Goal: Transaction & Acquisition: Purchase product/service

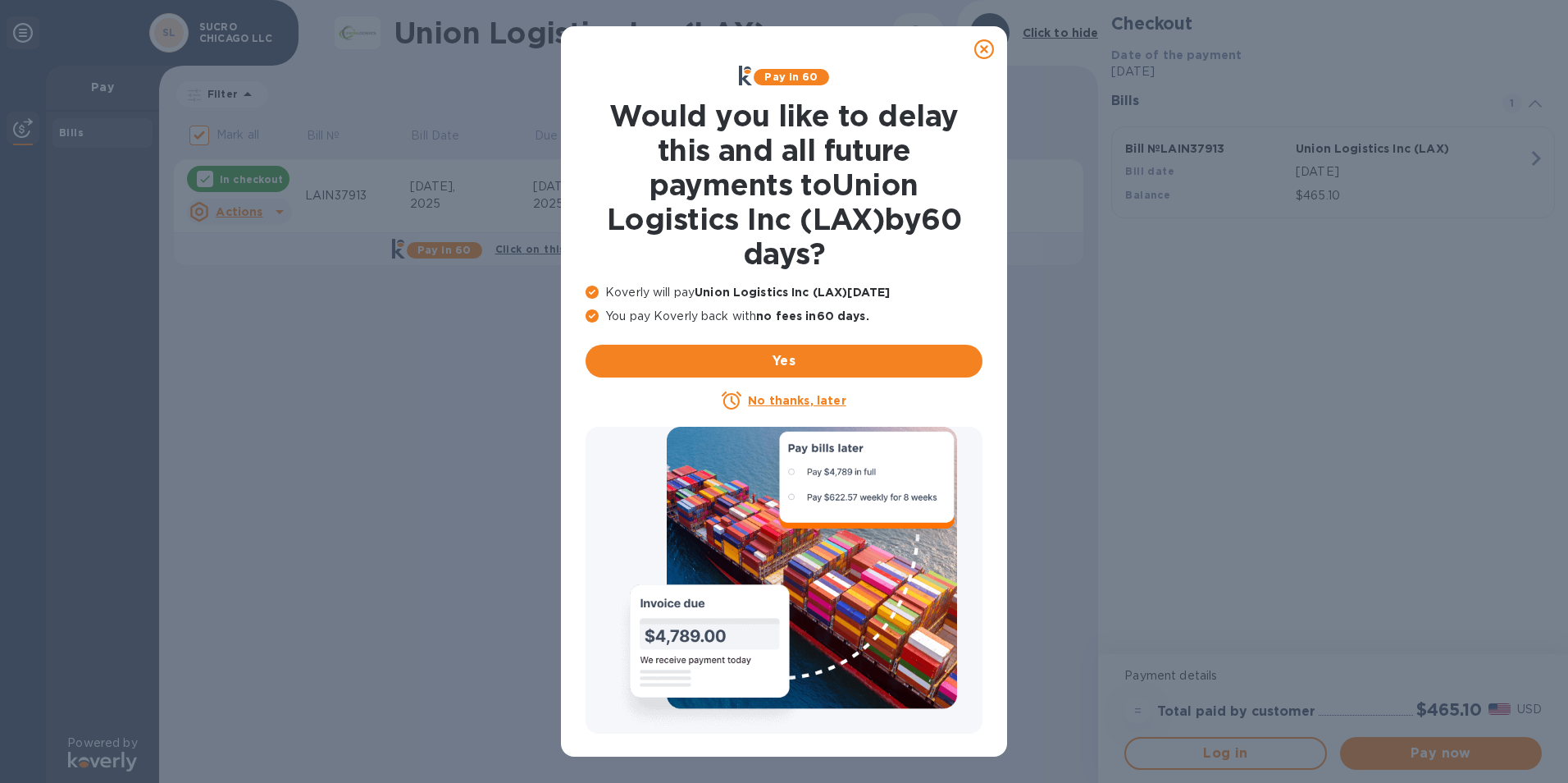
click at [978, 48] on icon at bounding box center [985, 49] width 20 height 20
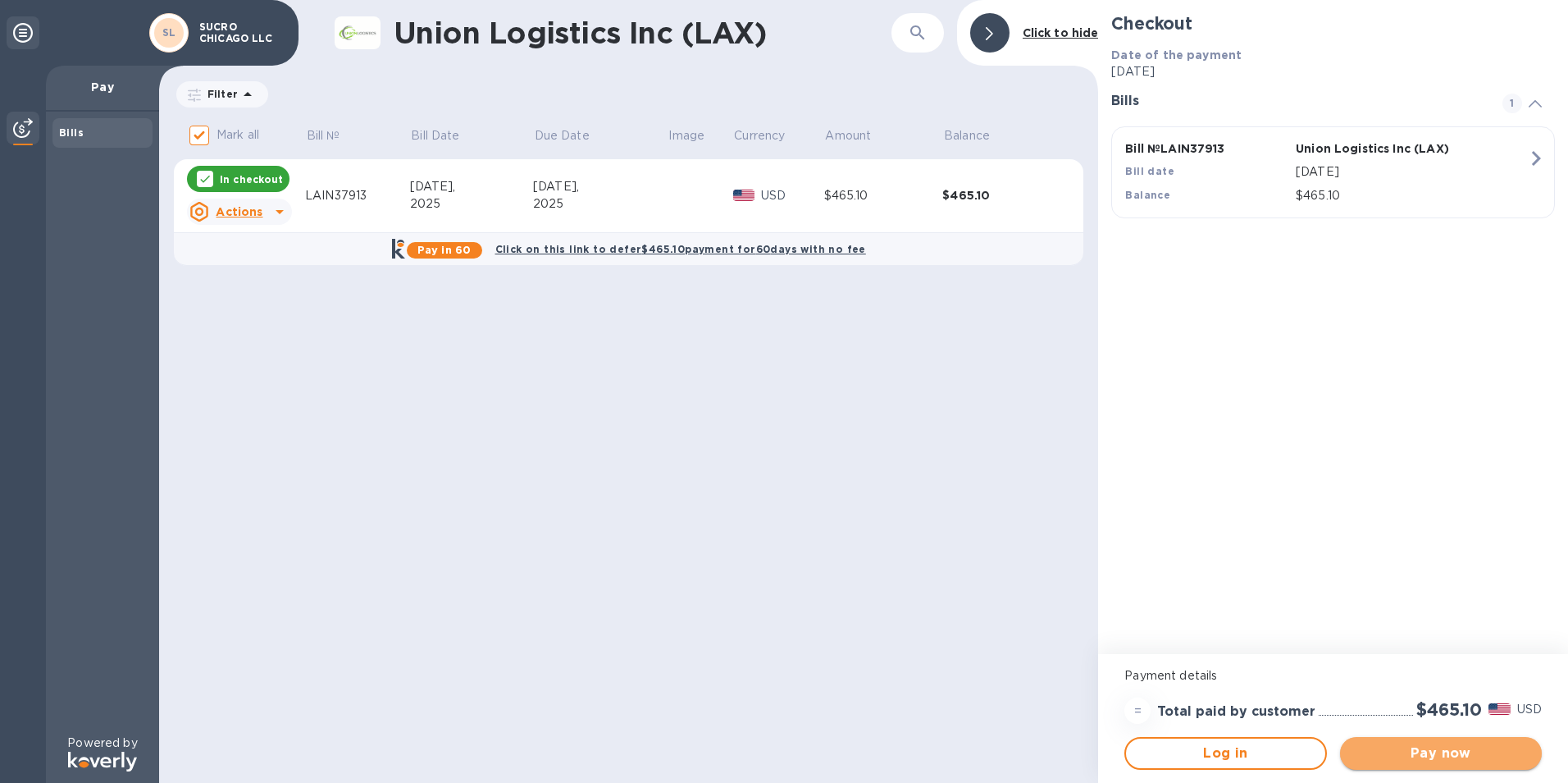
click at [1418, 754] on span "Pay now" at bounding box center [1441, 753] width 175 height 20
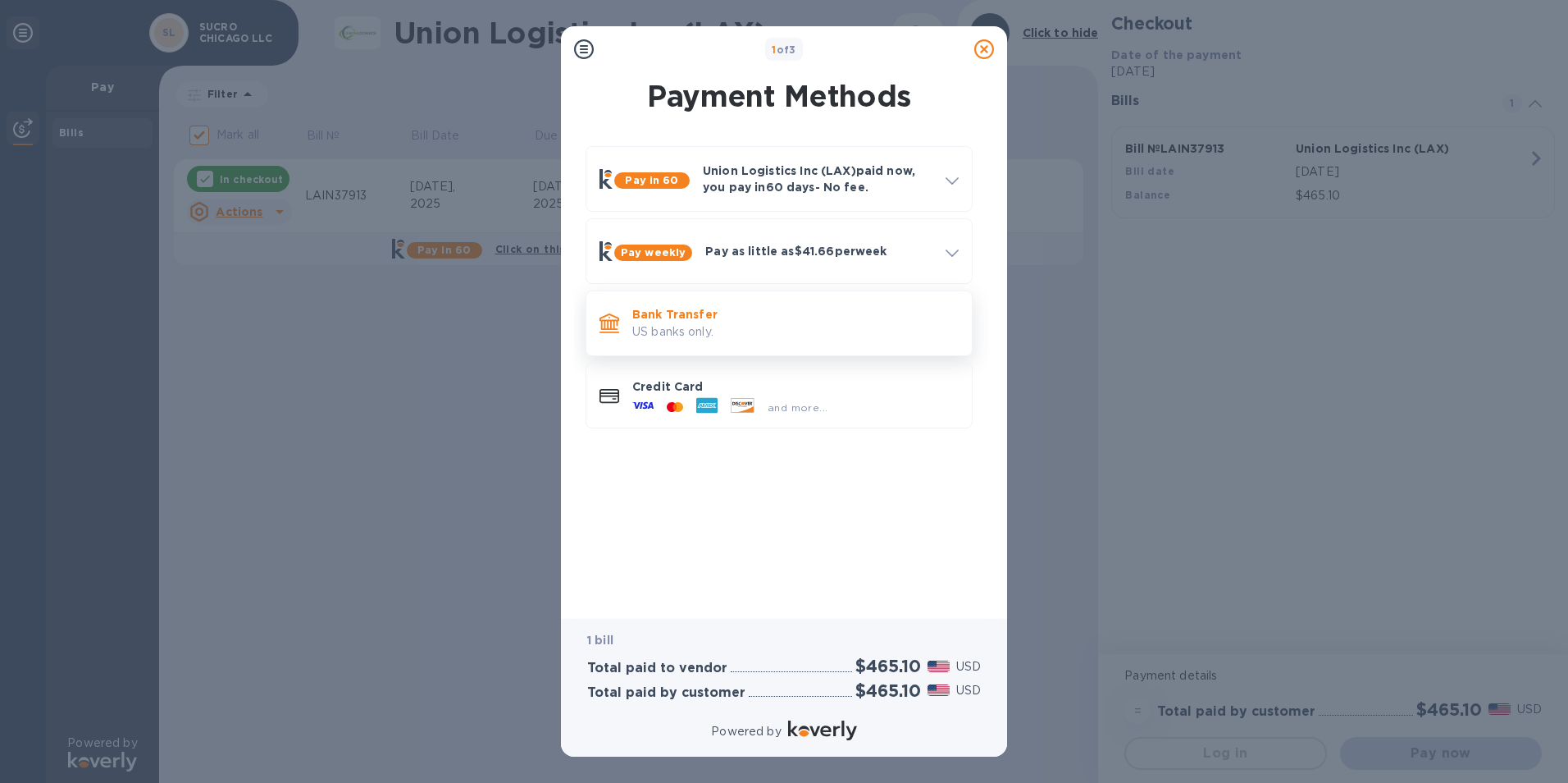
click at [681, 332] on p "US banks only." at bounding box center [795, 332] width 327 height 17
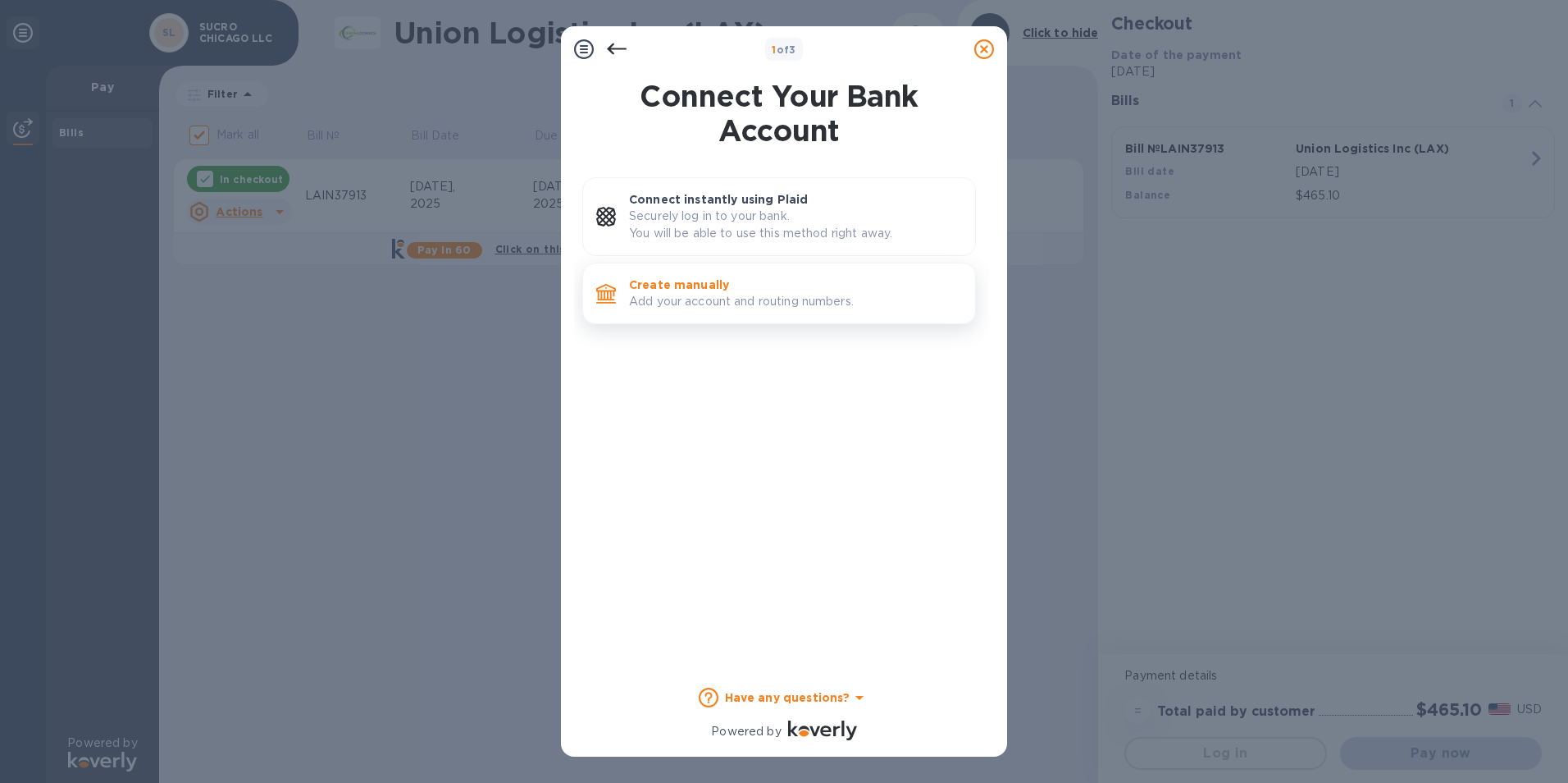
click at [670, 294] on p "Add your account and routing numbers." at bounding box center [795, 301] width 333 height 17
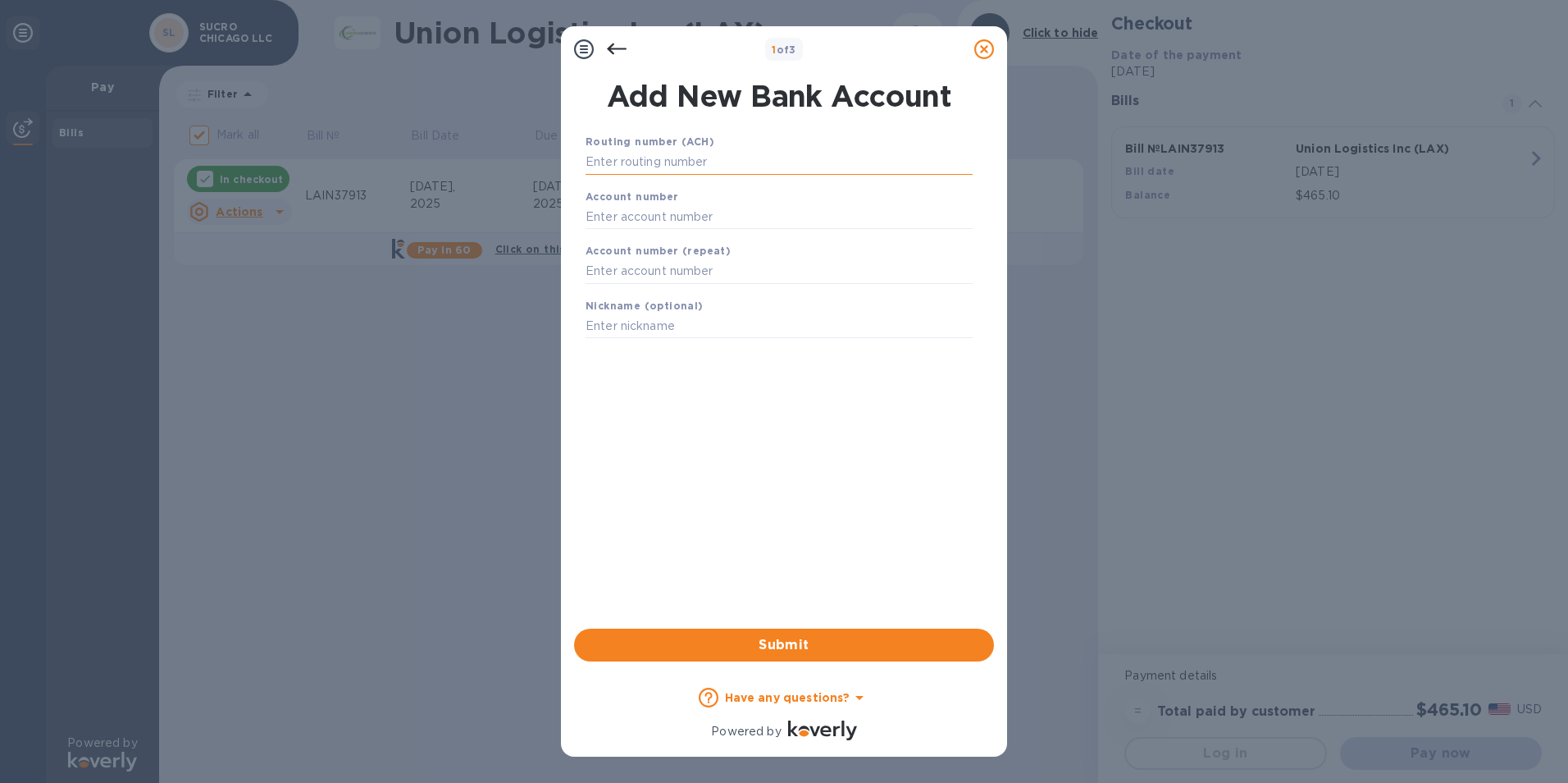
click at [656, 156] on input "text" at bounding box center [779, 163] width 387 height 25
type input "071902399"
click at [617, 235] on input "text" at bounding box center [779, 237] width 387 height 25
type input "5104497"
click at [608, 288] on input "text" at bounding box center [779, 293] width 387 height 25
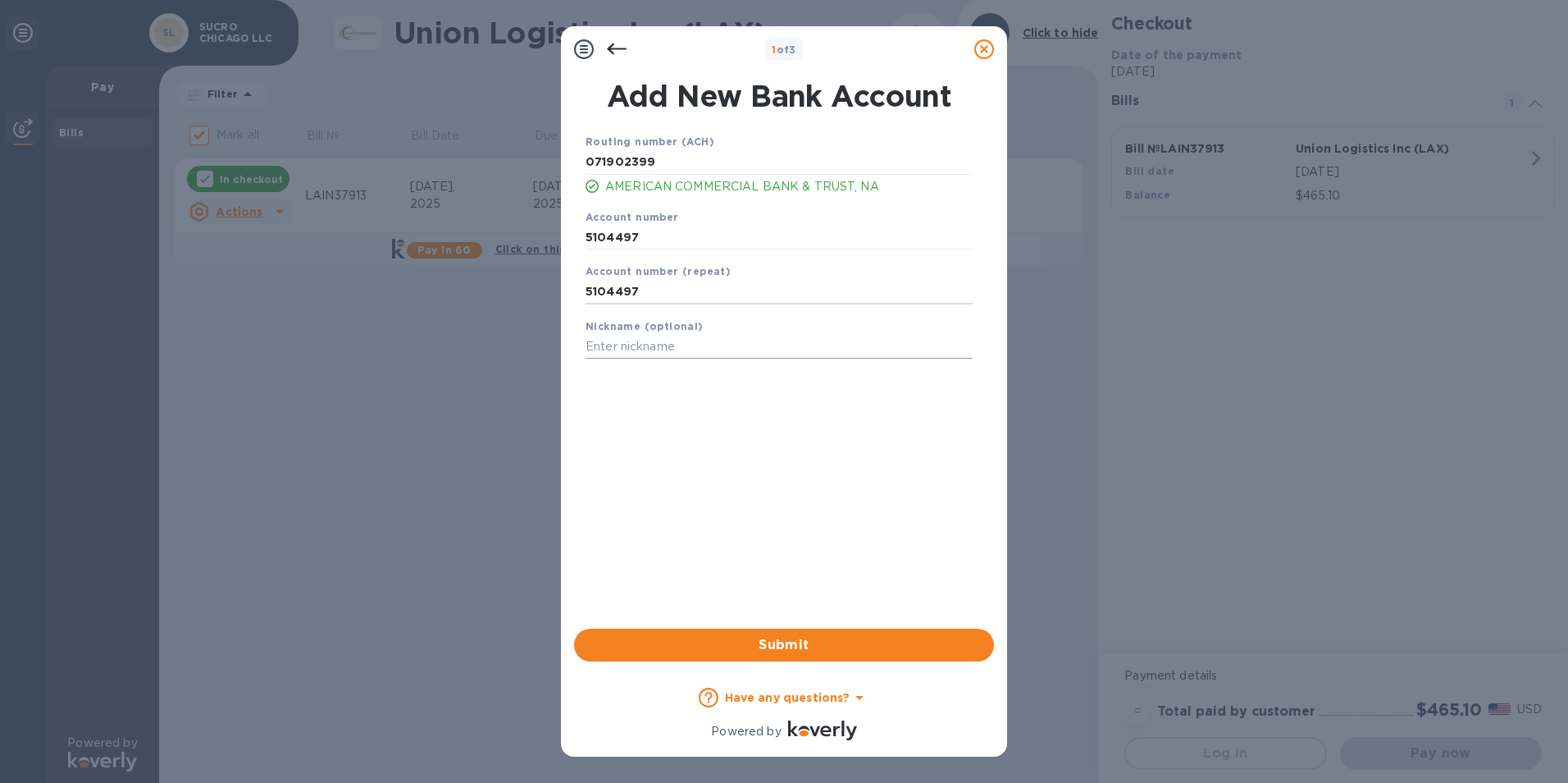
type input "5104497"
click at [623, 347] on input "text" at bounding box center [779, 347] width 387 height 25
type input "Sucro [GEOGRAPHIC_DATA]"
click at [788, 651] on span "Submit" at bounding box center [784, 645] width 394 height 20
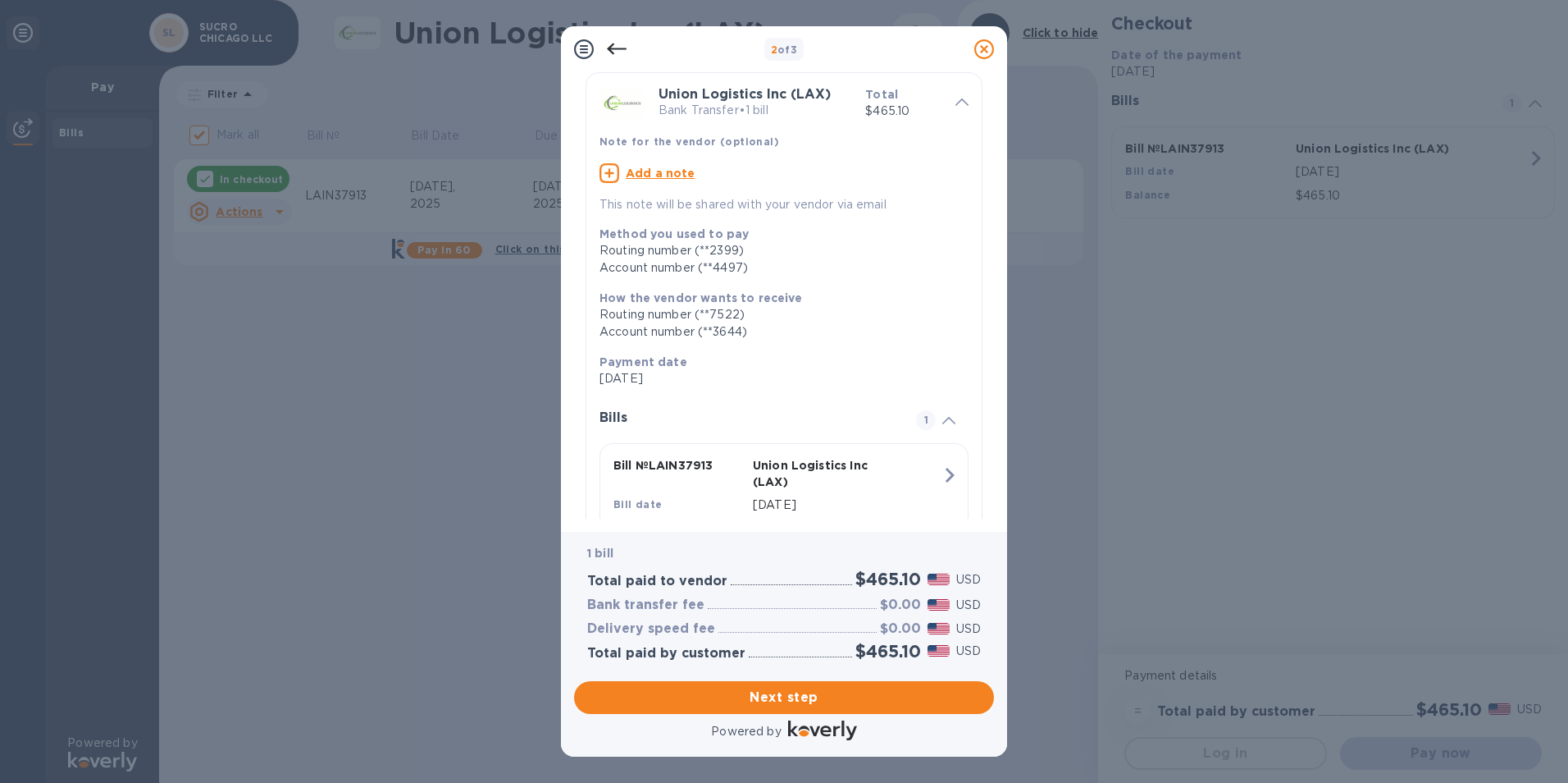
scroll to position [132, 0]
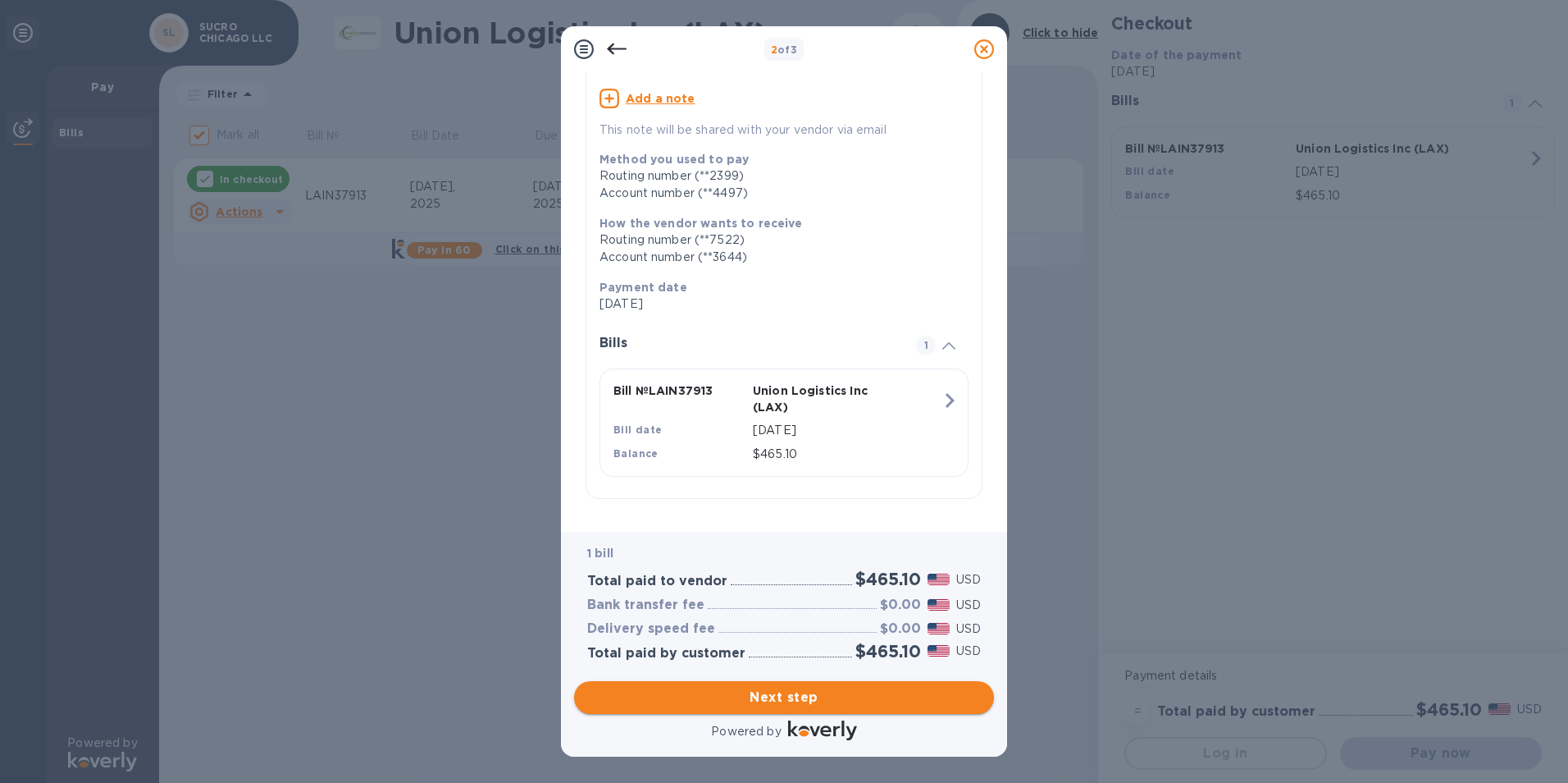
click at [805, 699] on span "Next step" at bounding box center [784, 697] width 394 height 20
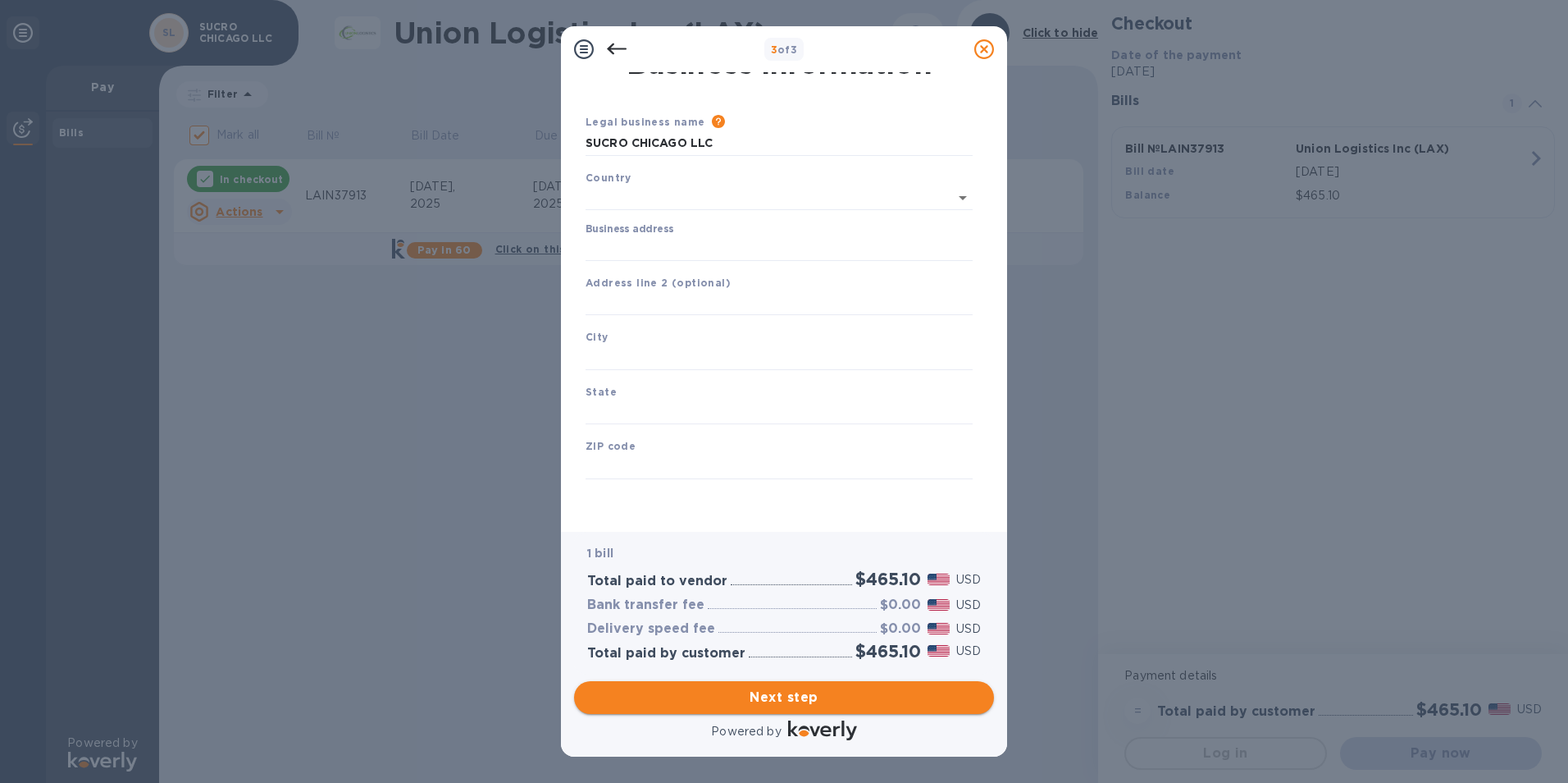
type input "[GEOGRAPHIC_DATA]"
click at [651, 249] on input "Business address" at bounding box center [779, 249] width 387 height 25
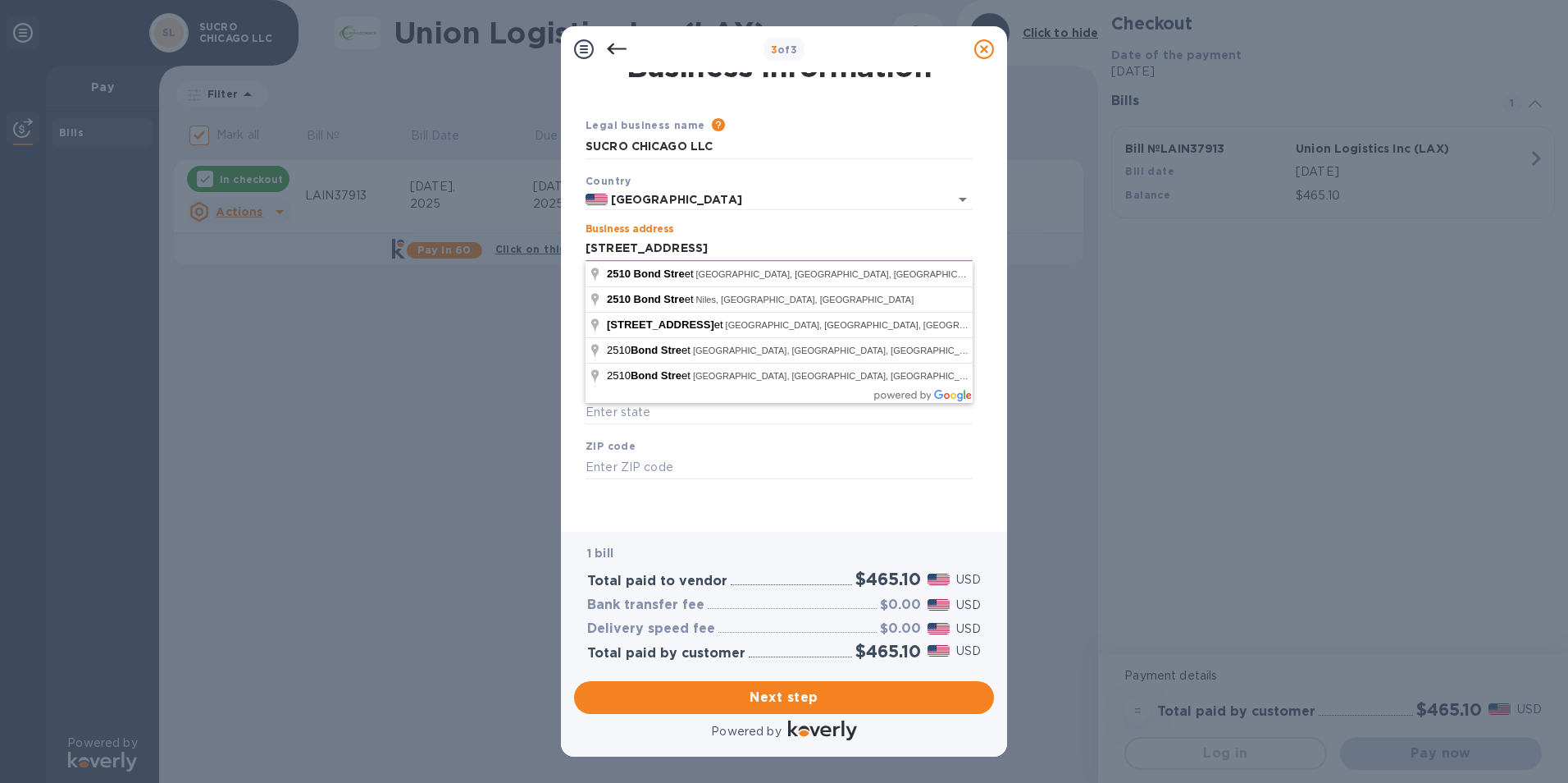
type input "[STREET_ADDRESS]"
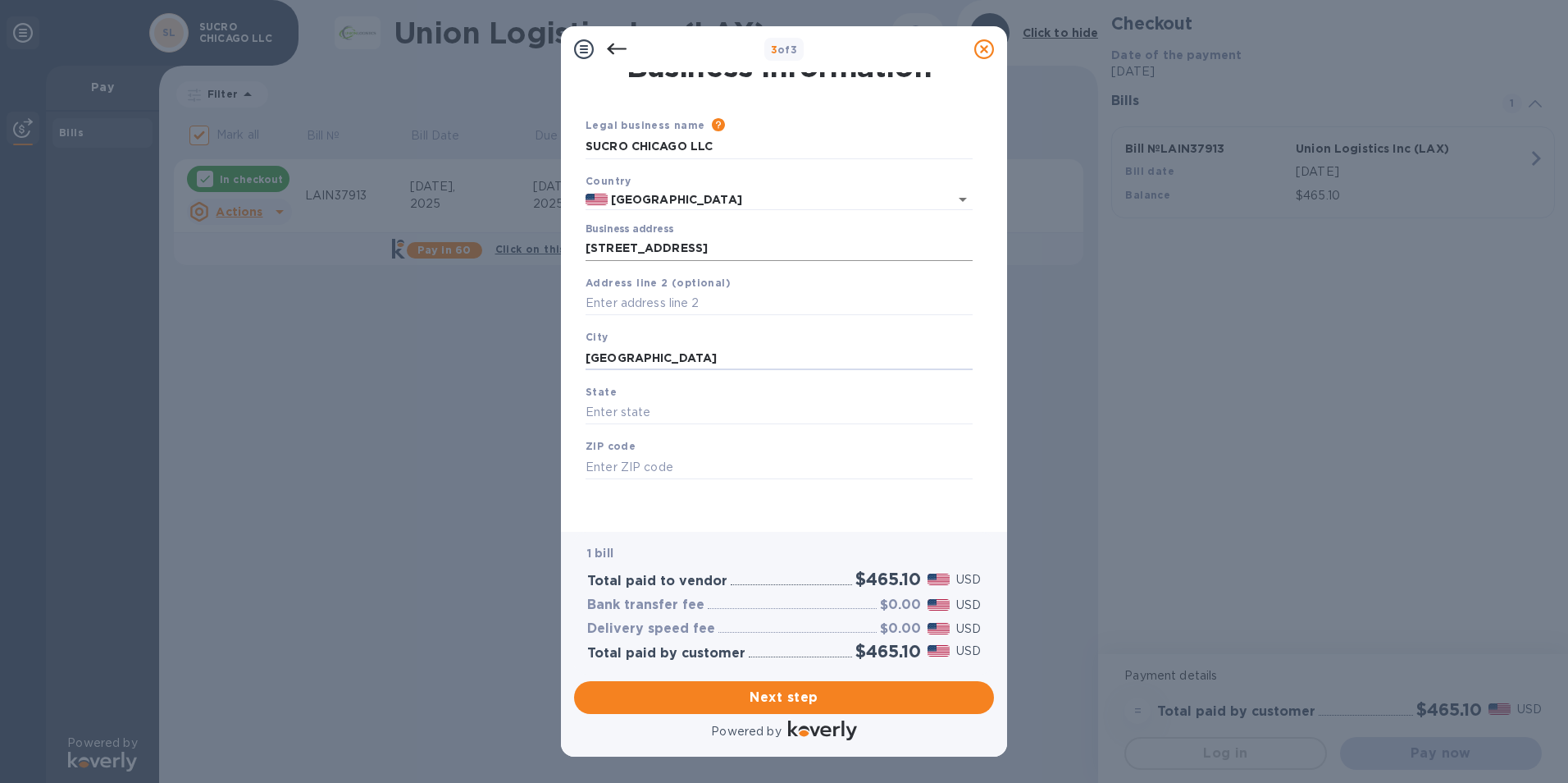
type input "[GEOGRAPHIC_DATA]"
type input "IL"
type input "60484"
click at [839, 700] on span "Next step" at bounding box center [784, 697] width 394 height 20
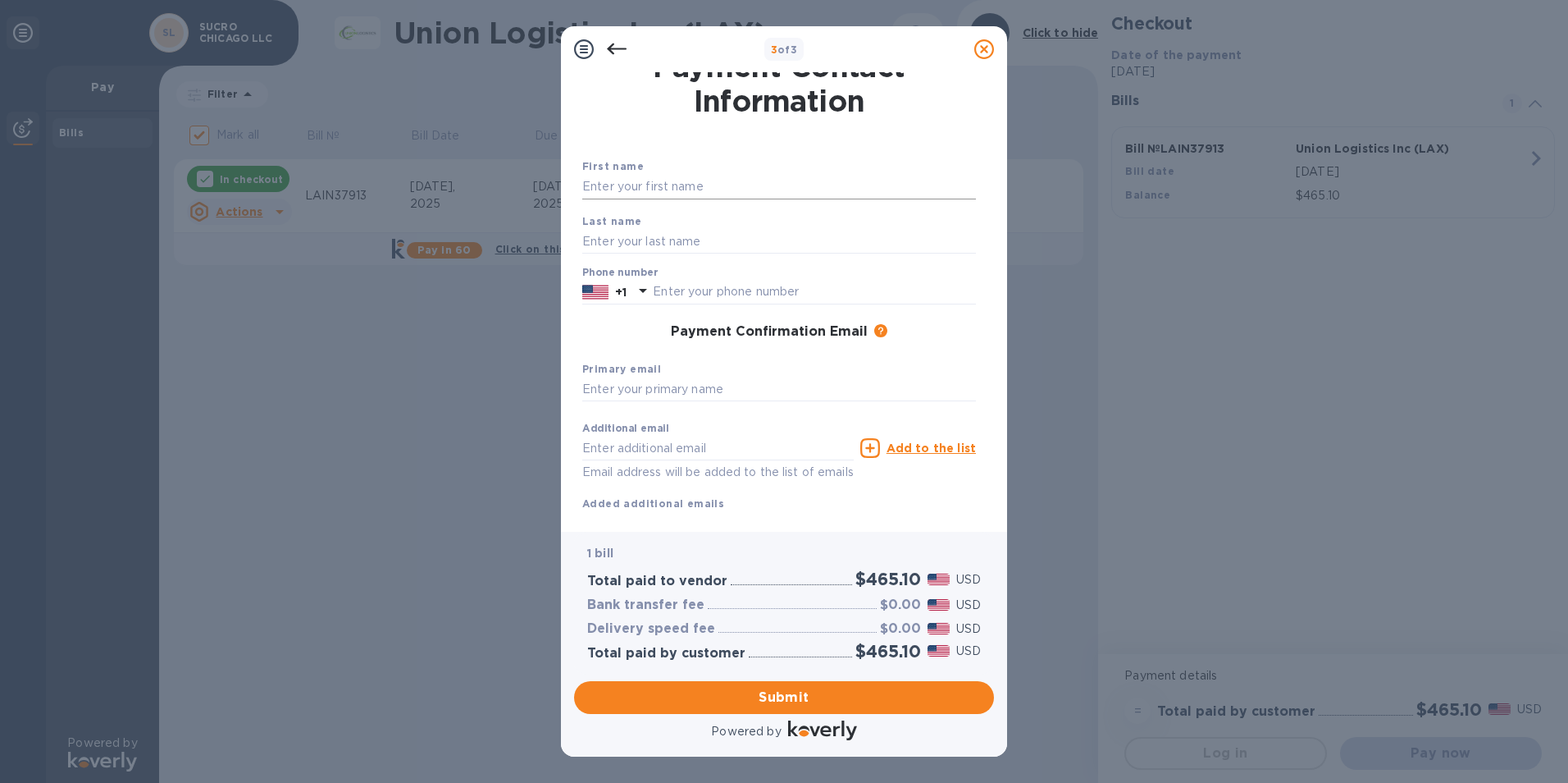
click at [617, 190] on input "text" at bounding box center [779, 187] width 394 height 25
type input "[PERSON_NAME]"
type input "3123308302"
type input "[PERSON_NAME][EMAIL_ADDRESS][DOMAIN_NAME]"
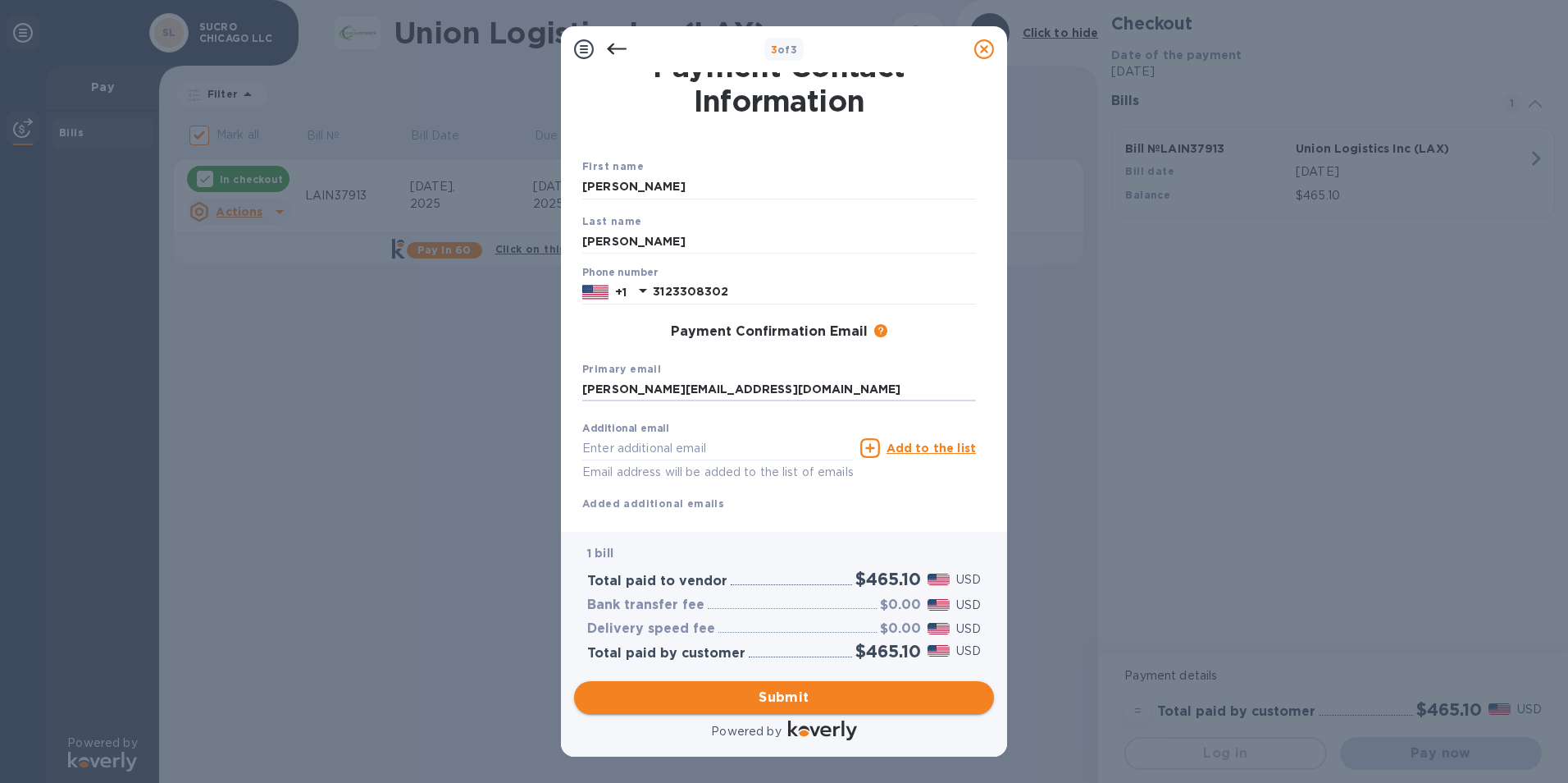
click at [789, 695] on span "Submit" at bounding box center [784, 697] width 394 height 20
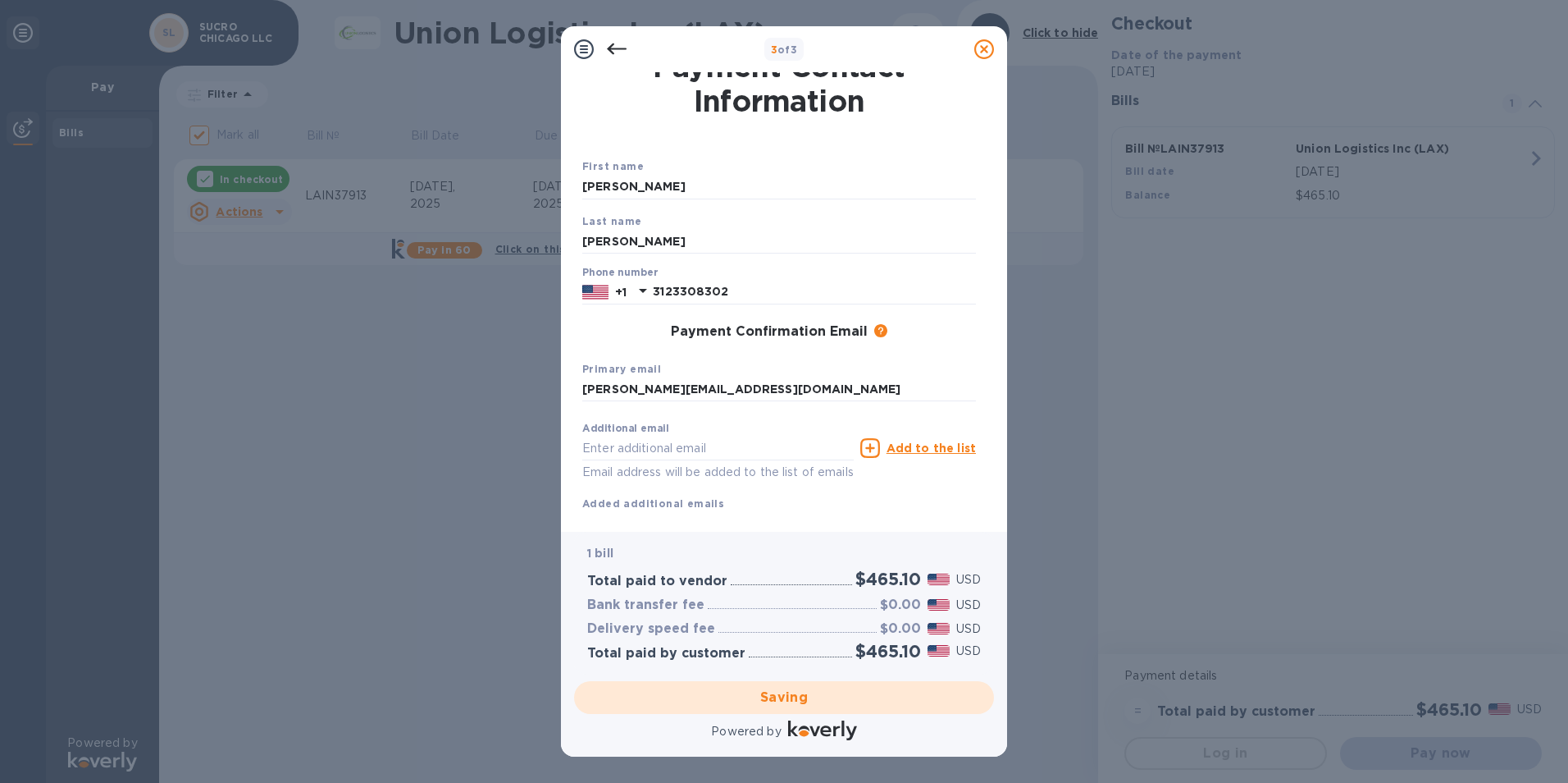
checkbox input "false"
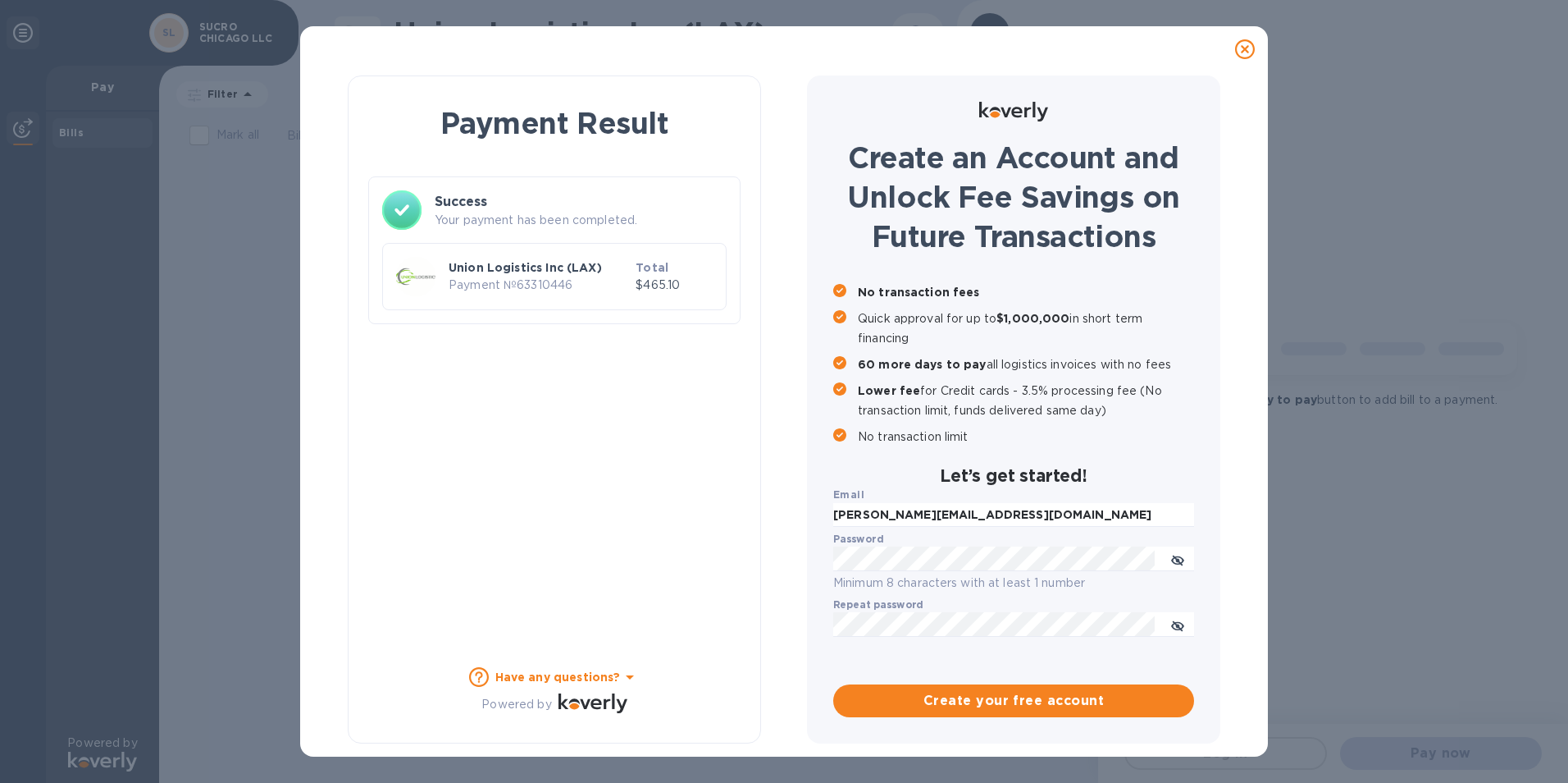
scroll to position [0, 0]
